Goal: Information Seeking & Learning: Learn about a topic

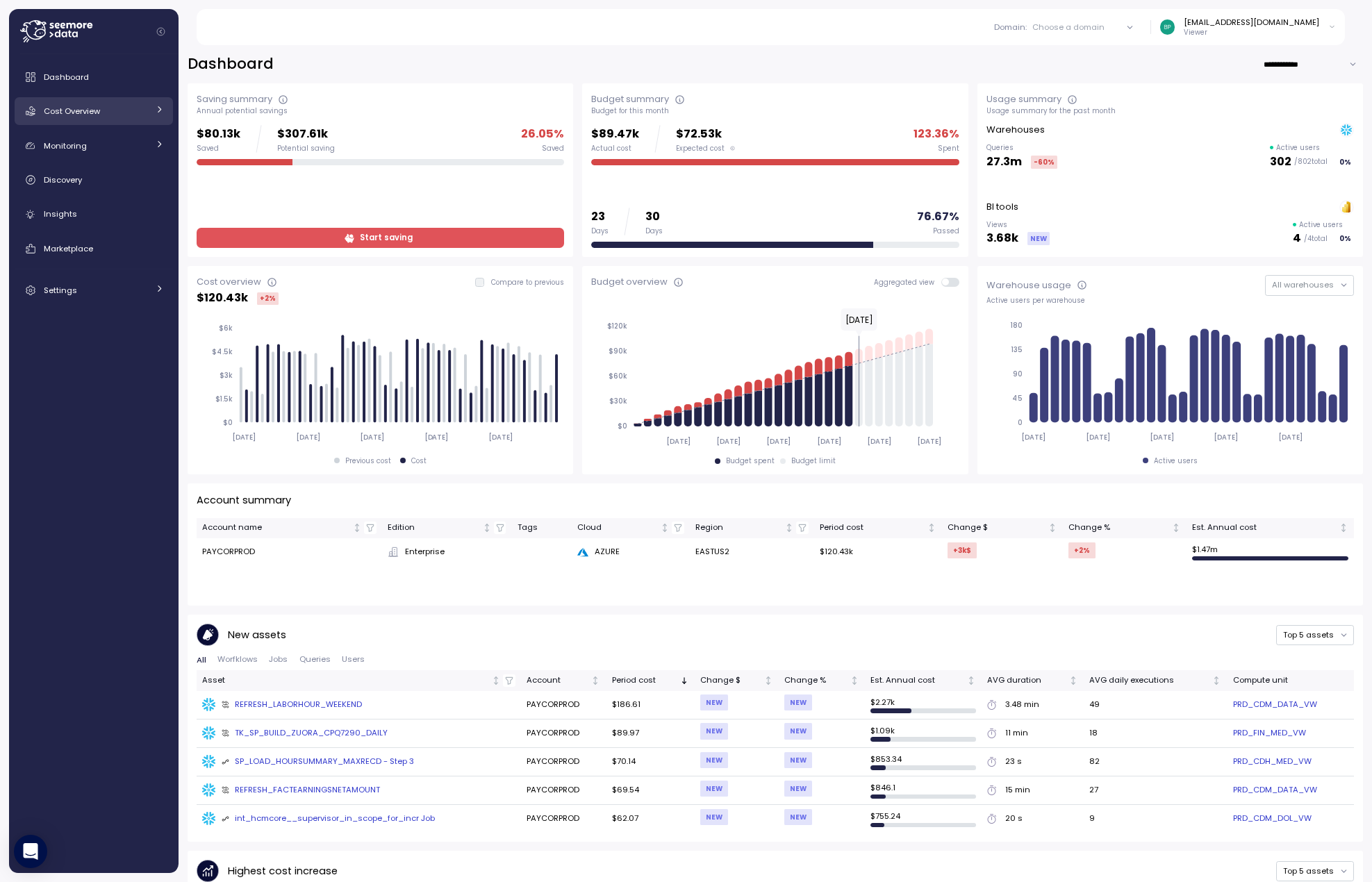
click at [127, 108] on div "Cost Overview" at bounding box center [96, 112] width 105 height 14
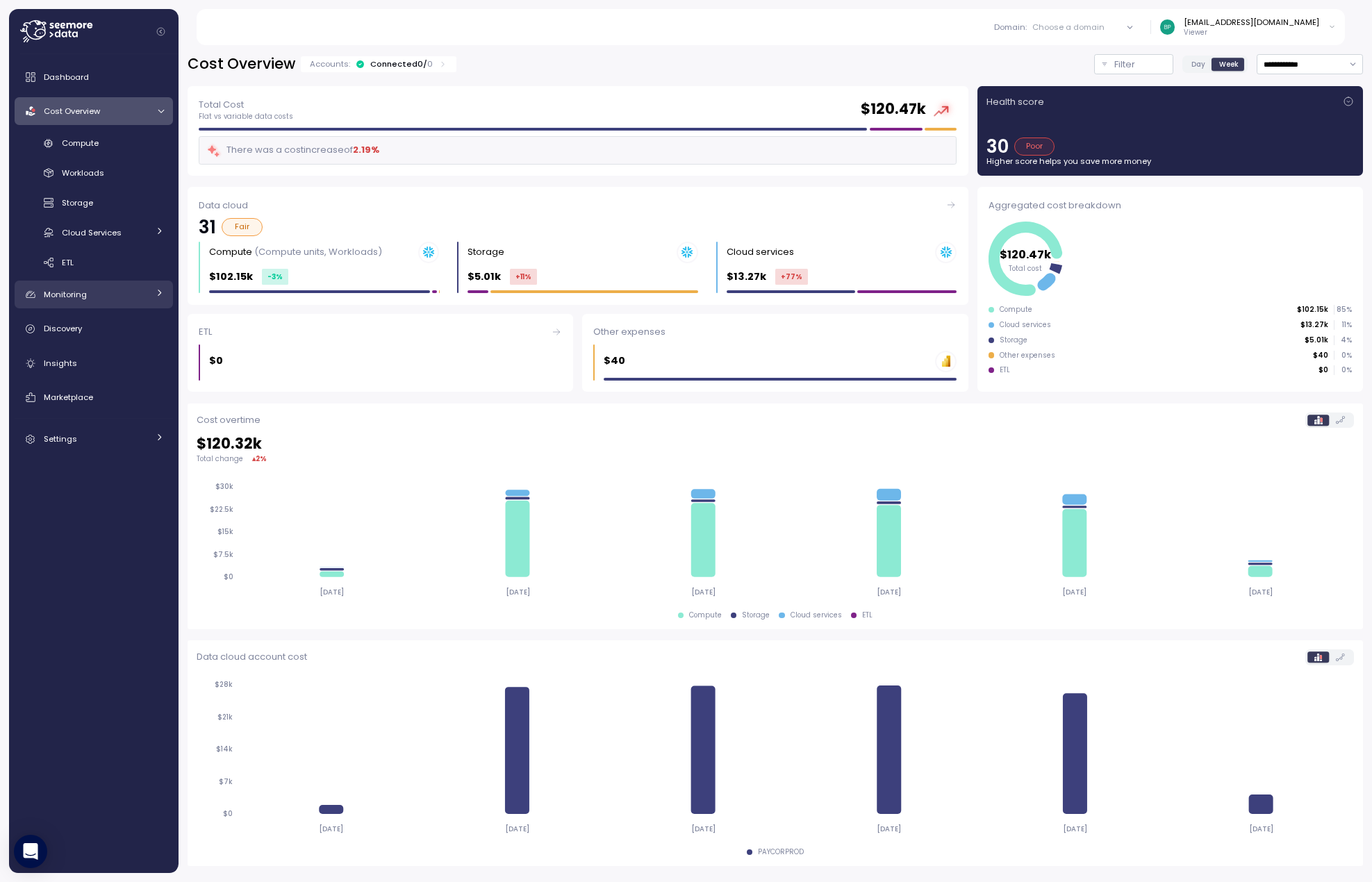
click at [86, 293] on div "Monitoring" at bounding box center [96, 295] width 105 height 14
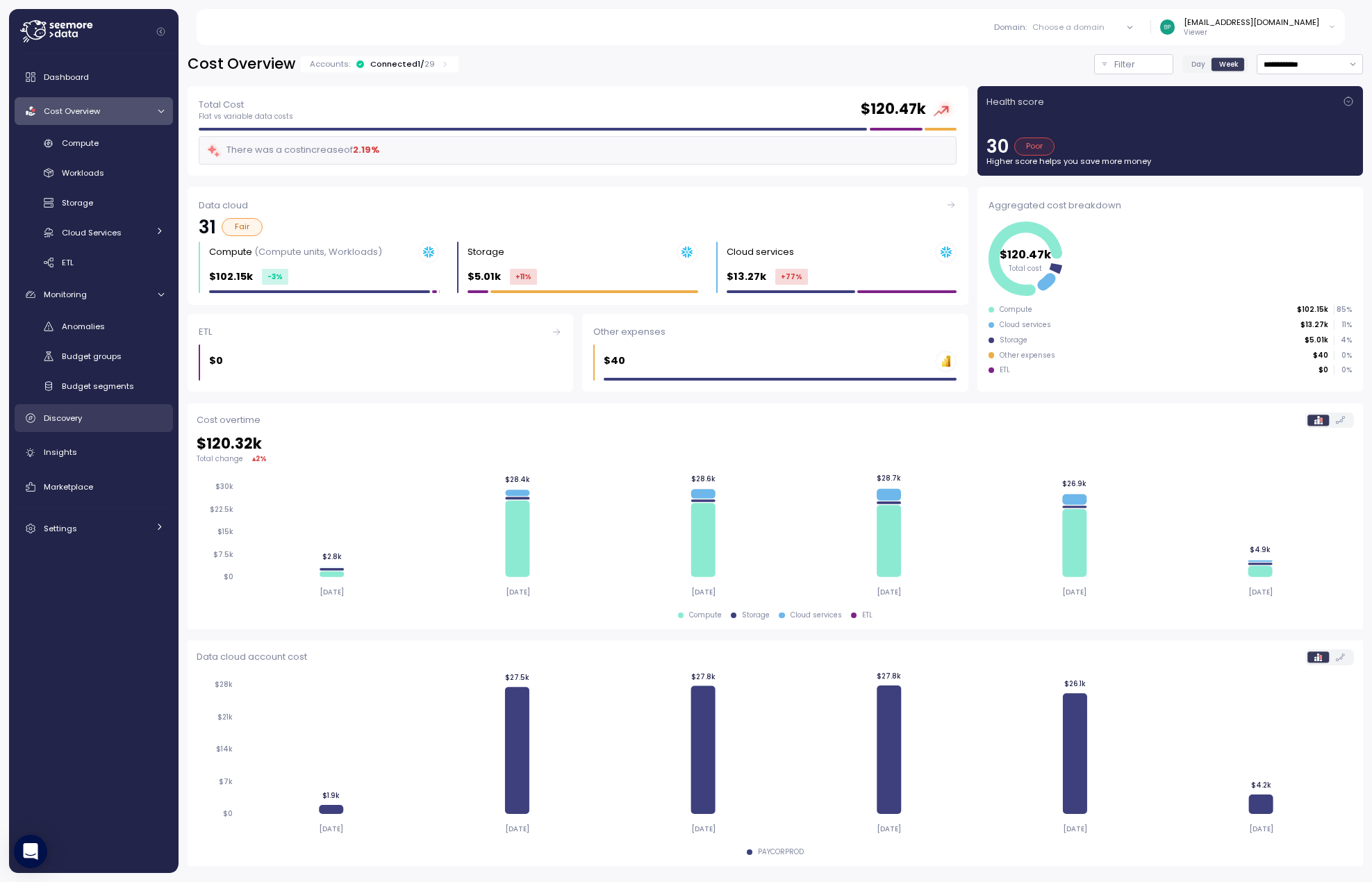
click at [89, 423] on div "Discovery" at bounding box center [104, 419] width 120 height 14
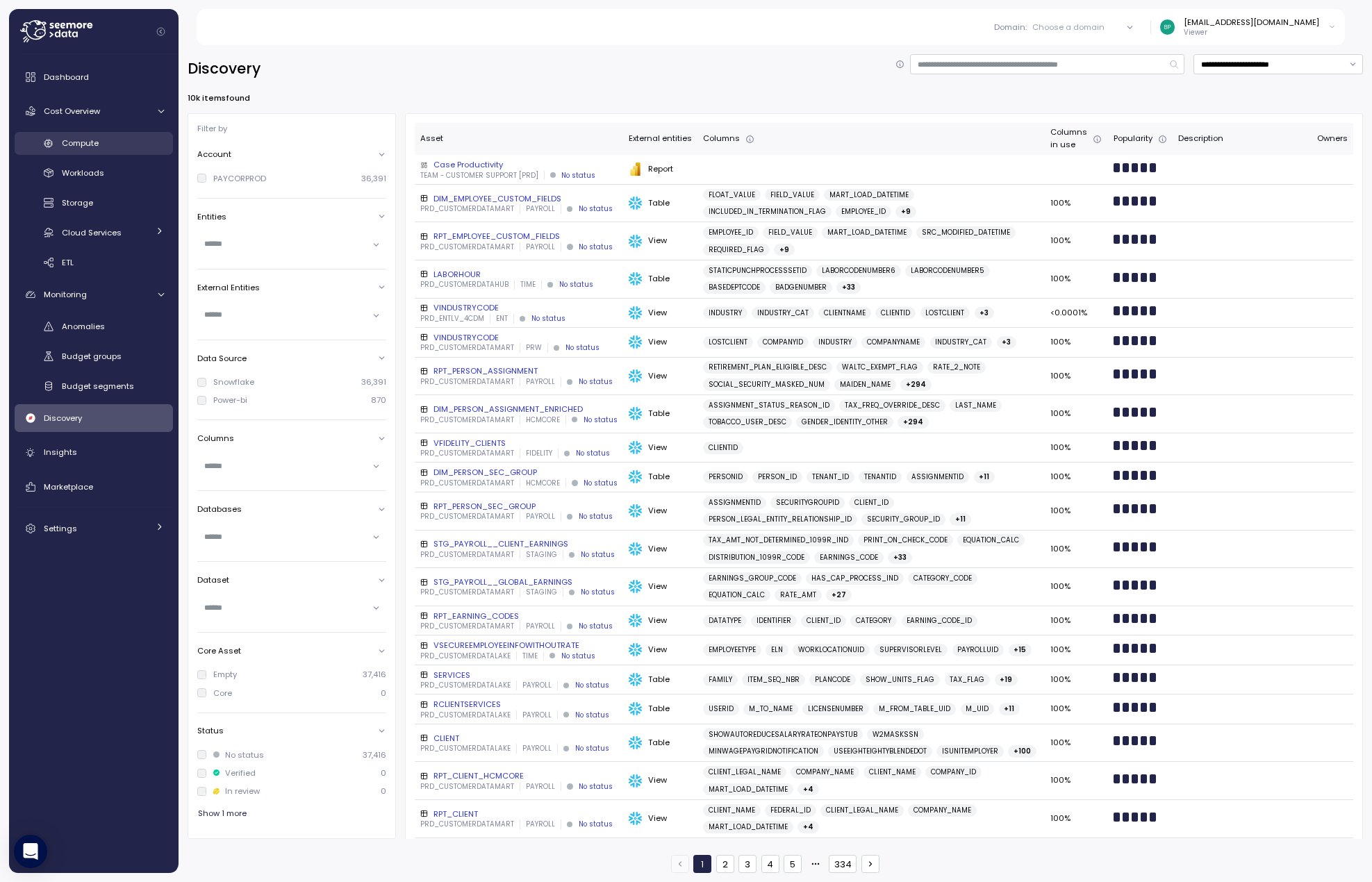
click at [91, 139] on span "Compute" at bounding box center [80, 143] width 37 height 11
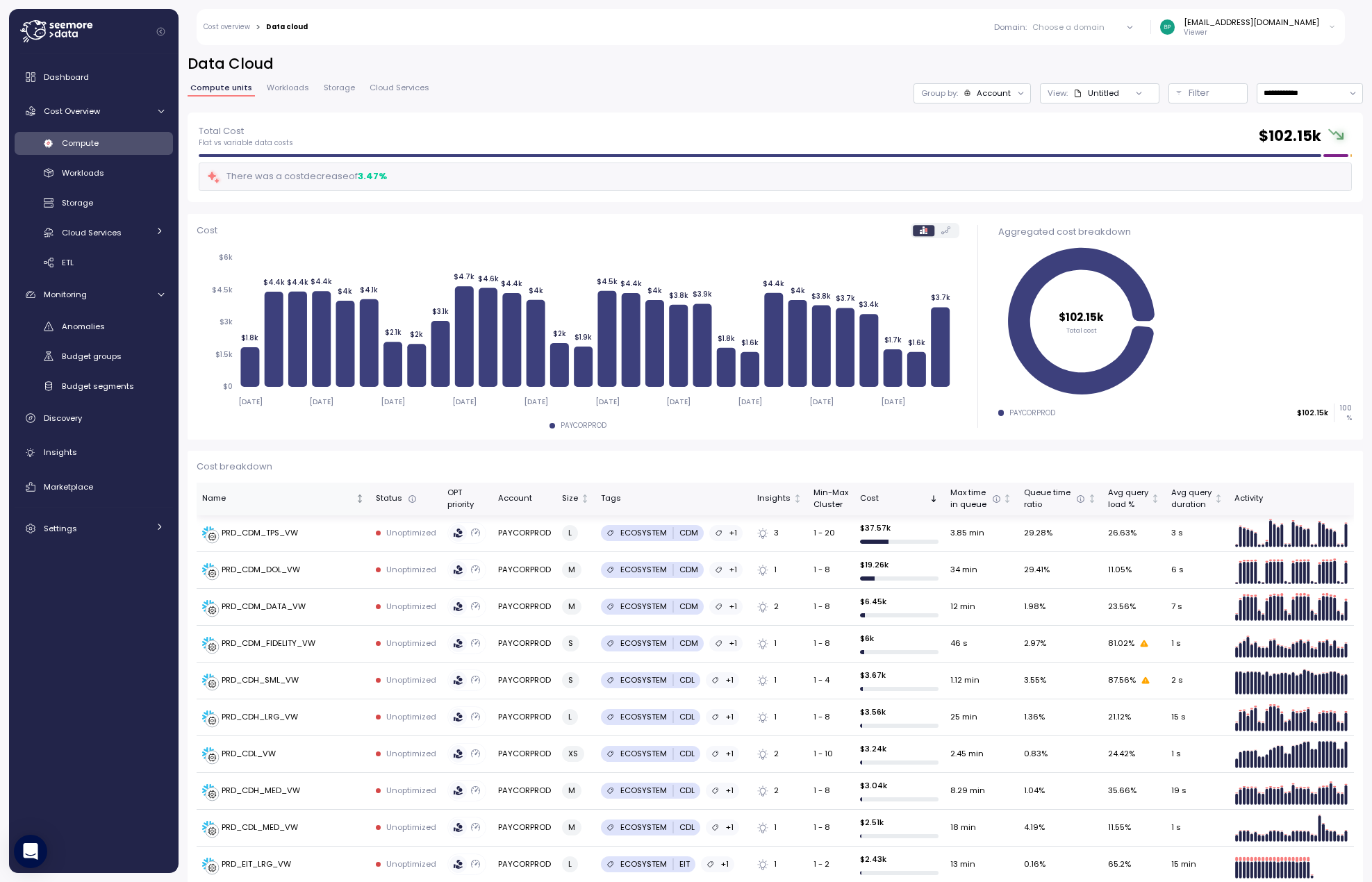
scroll to position [139, 0]
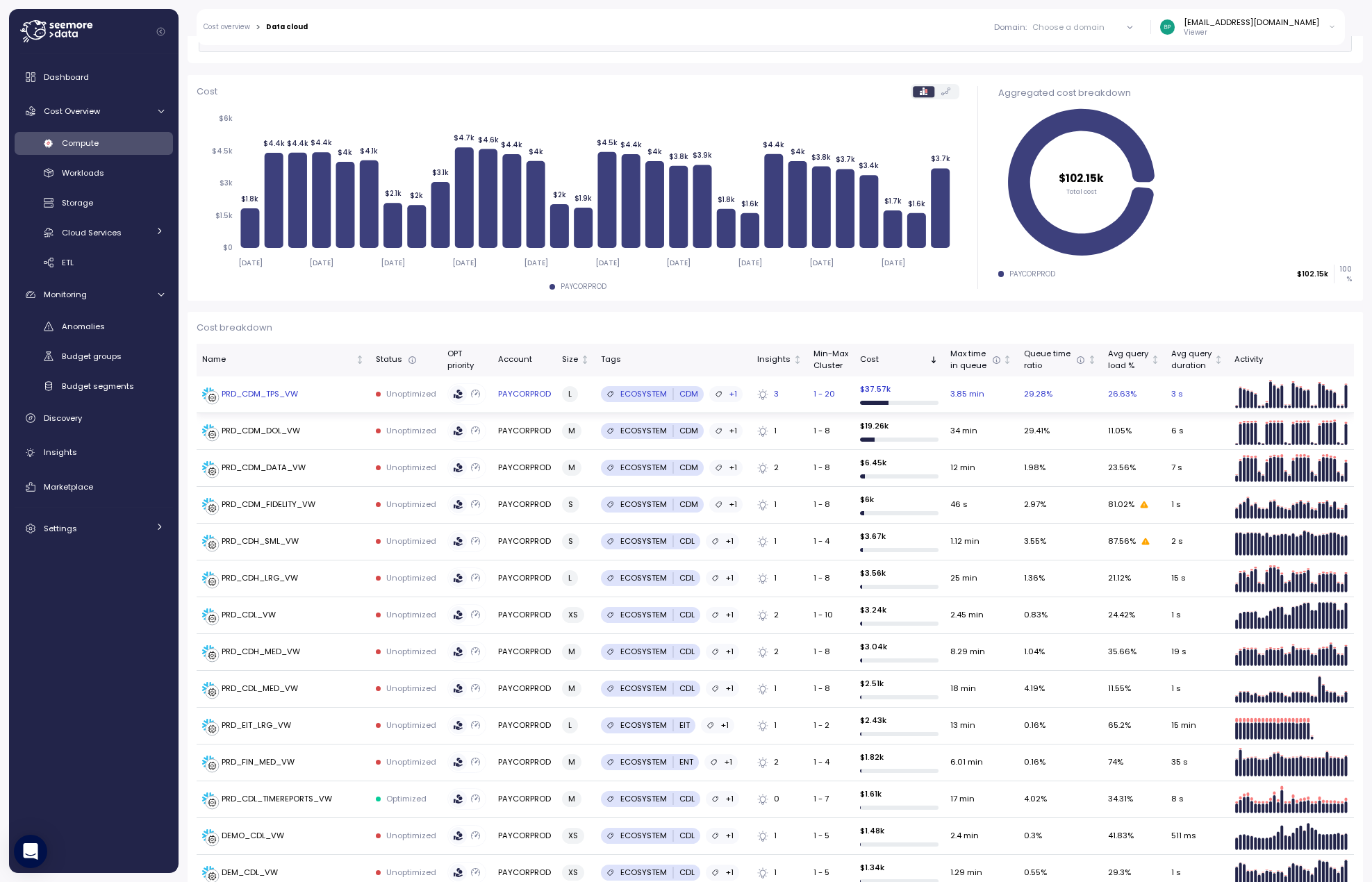
click at [262, 395] on div "PRD_CDM_TPS_VW" at bounding box center [259, 394] width 76 height 12
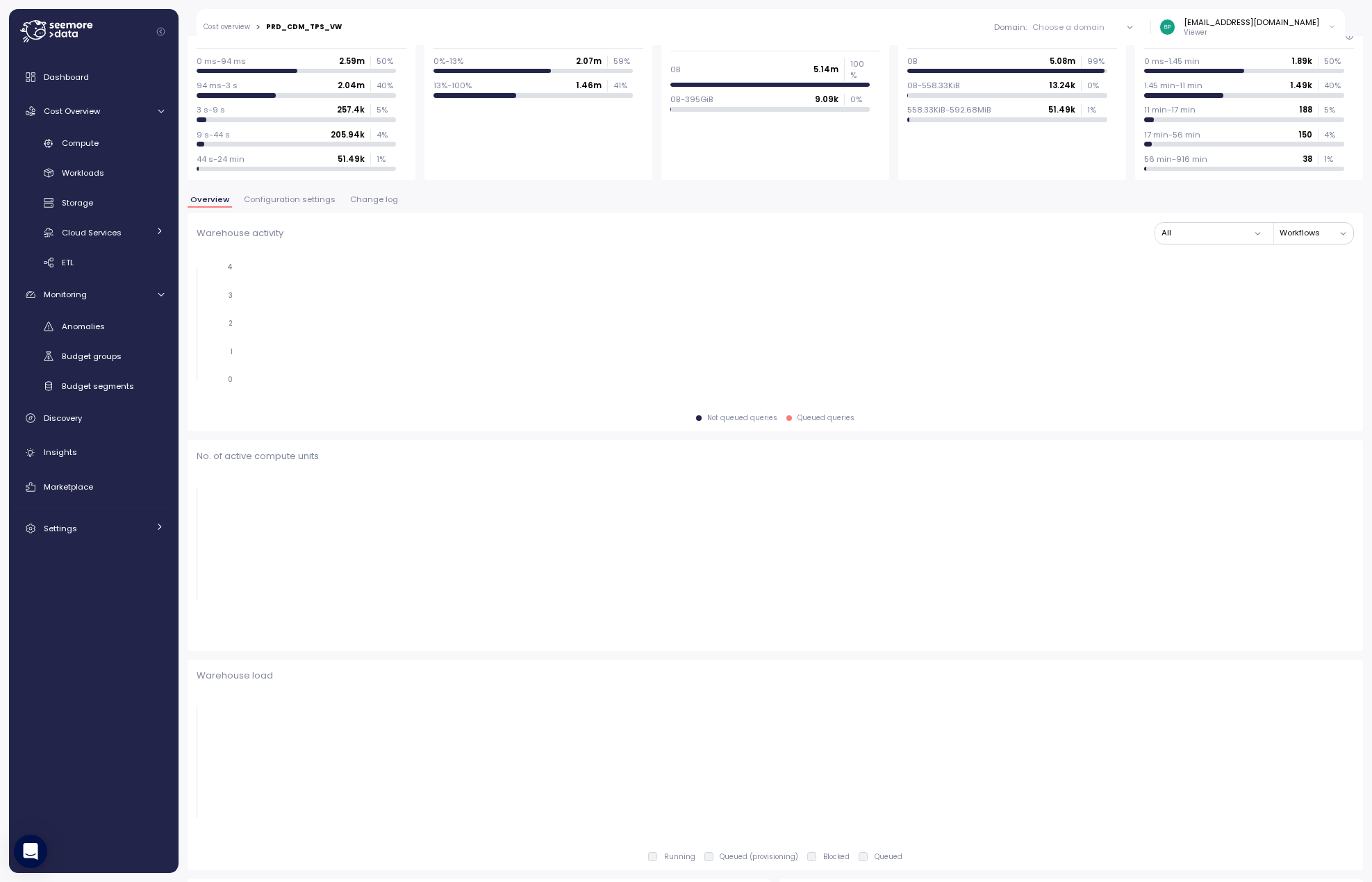
scroll to position [278, 0]
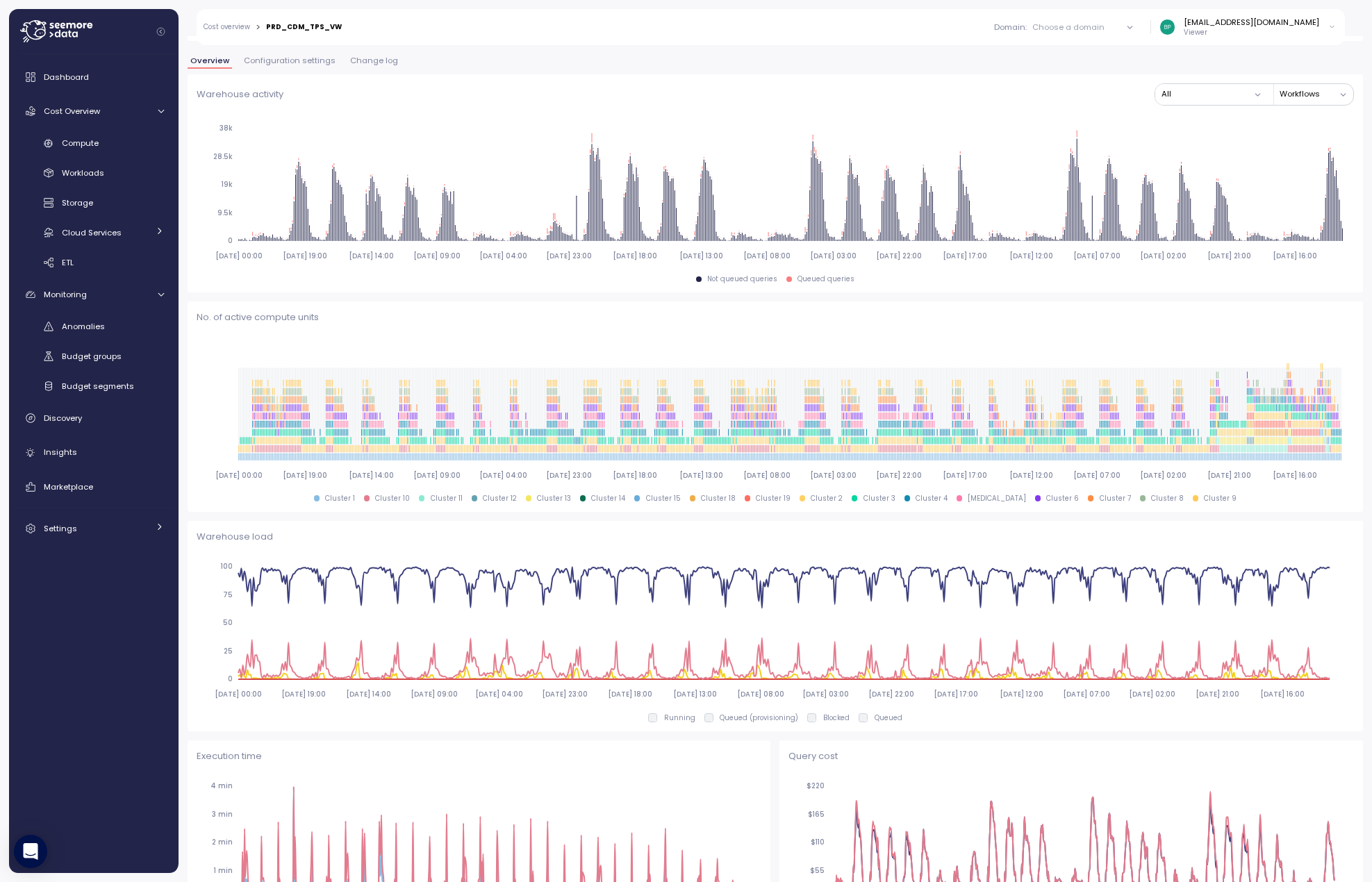
click at [285, 61] on span "Configuration settings" at bounding box center [290, 61] width 92 height 8
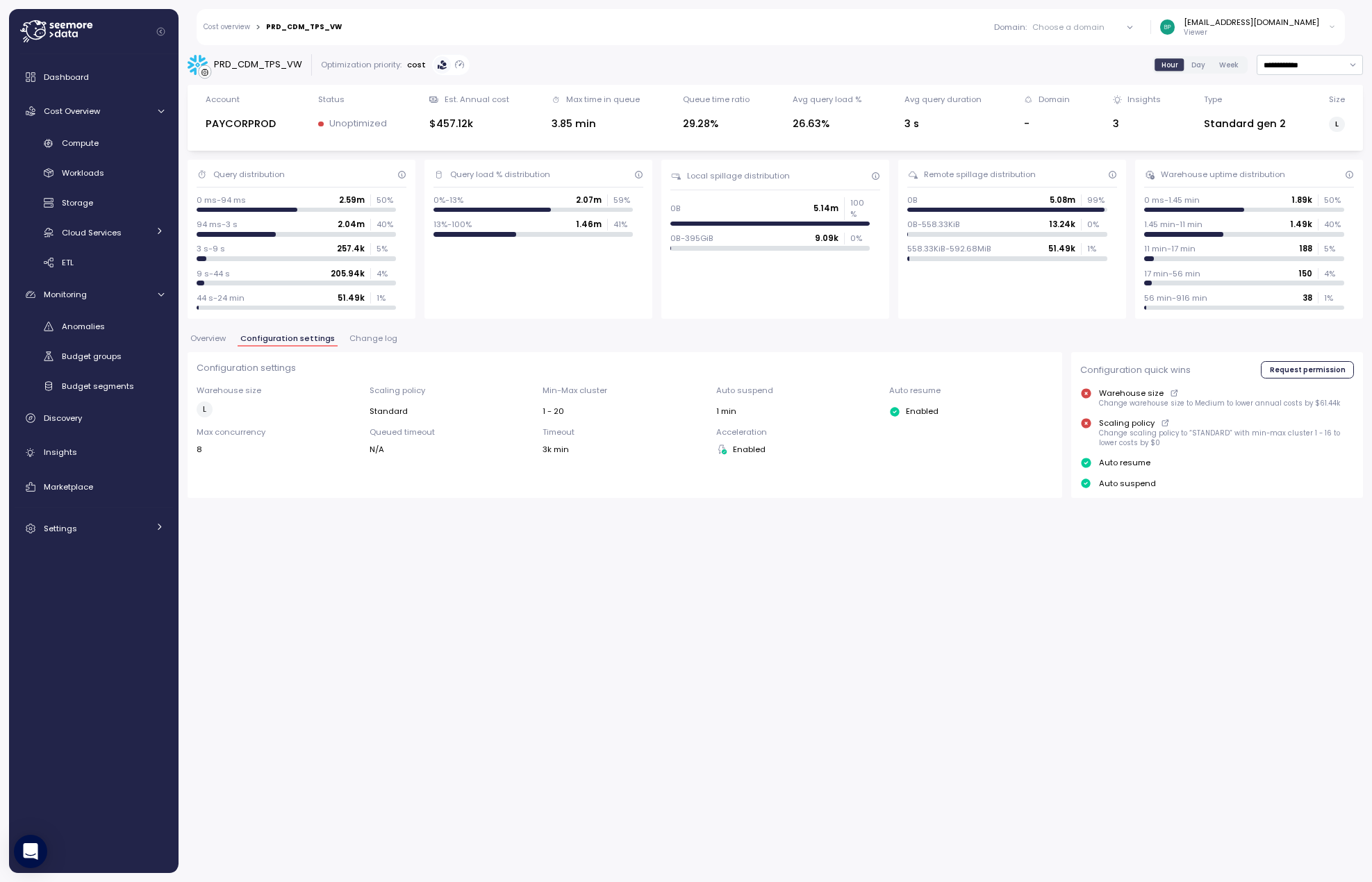
click at [572, 126] on div "3.85 min" at bounding box center [596, 124] width 88 height 16
click at [1164, 425] on icon at bounding box center [1165, 423] width 9 height 16
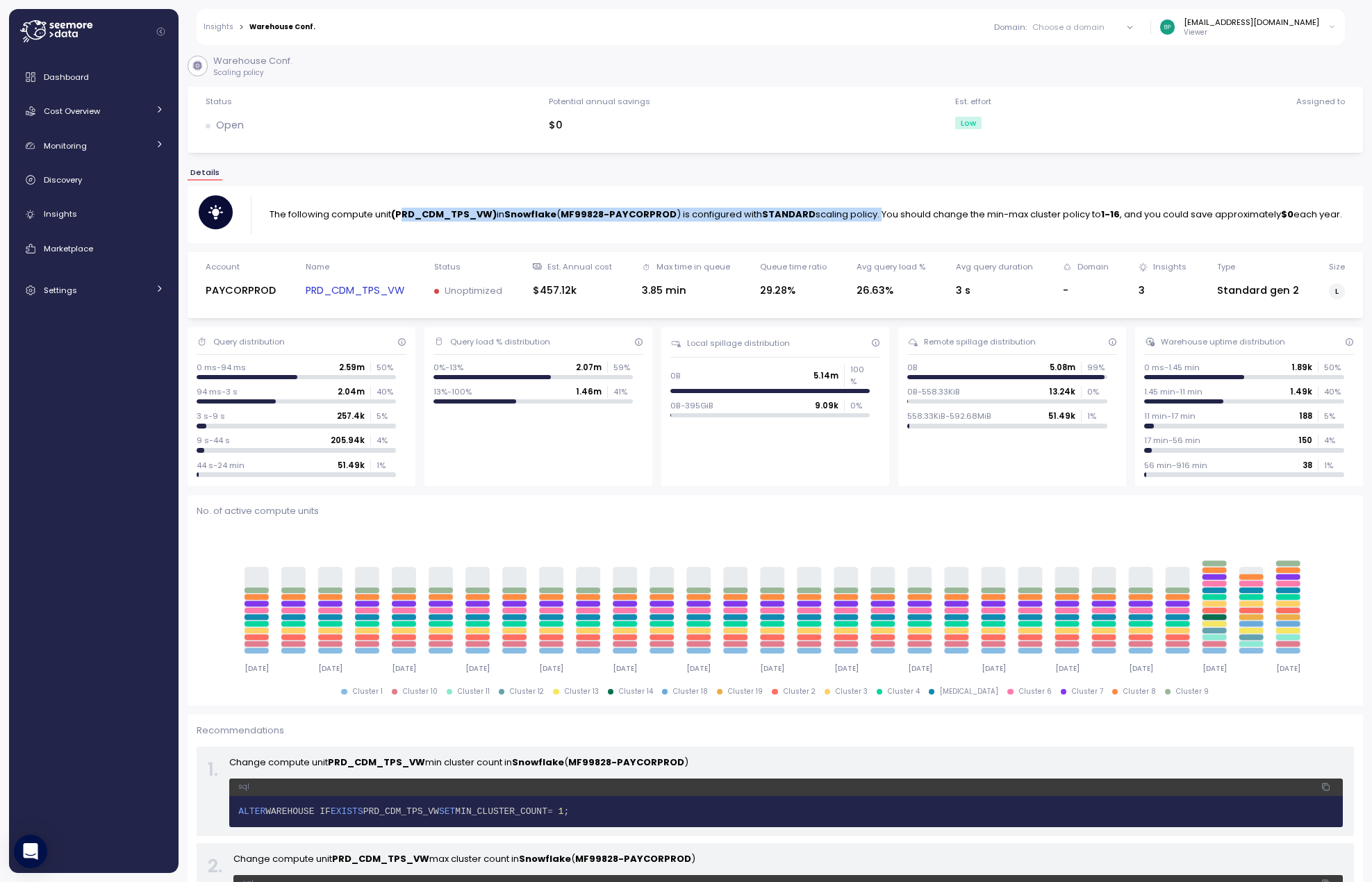
drag, startPoint x: 422, startPoint y: 206, endPoint x: 879, endPoint y: 213, distance: 457.1
click at [879, 213] on p "The following compute unit (PRD_CDM_TPS_VW) in Snowflake ( MF99828-PAYCORPROD )…" at bounding box center [806, 214] width 1072 height 14
